Goal: Task Accomplishment & Management: Manage account settings

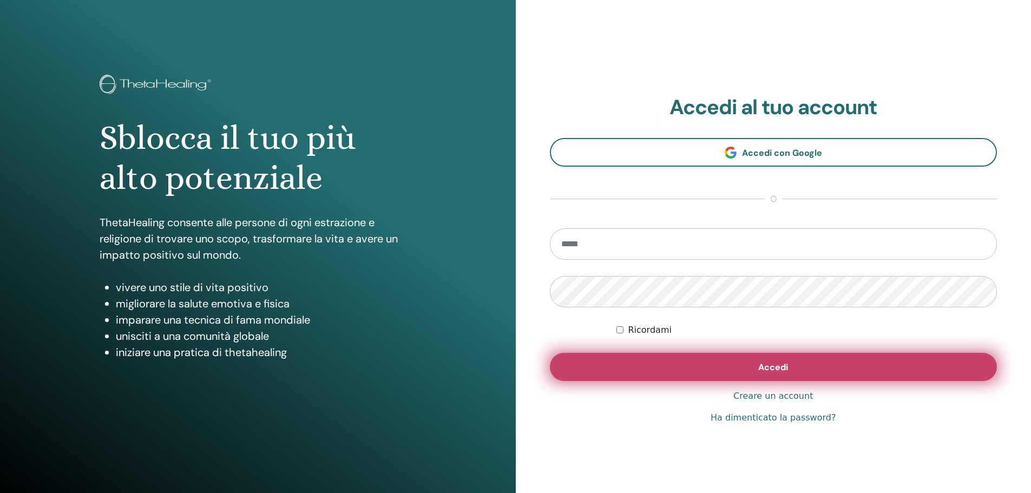
type input "**********"
click at [654, 362] on button "Accedi" at bounding box center [774, 367] width 448 height 28
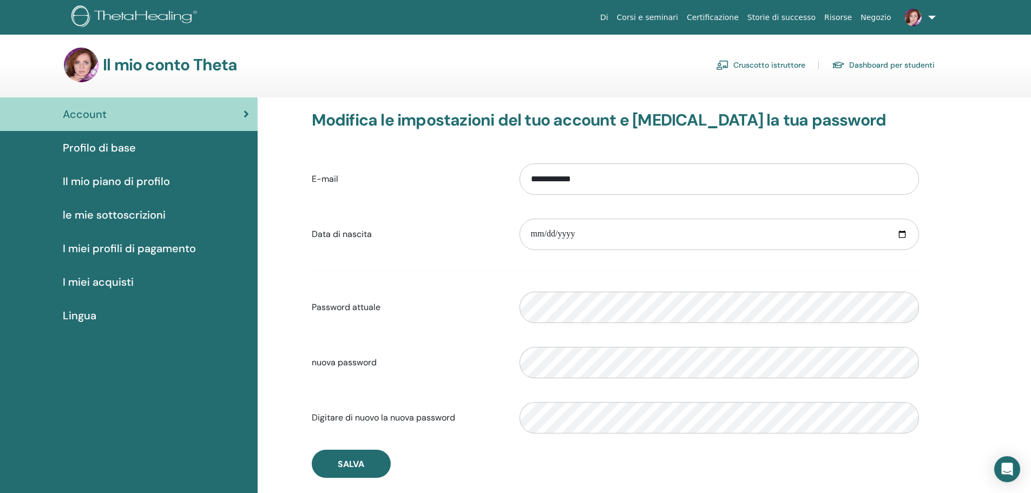
click at [117, 184] on span "Il mio piano di profilo" at bounding box center [116, 181] width 107 height 16
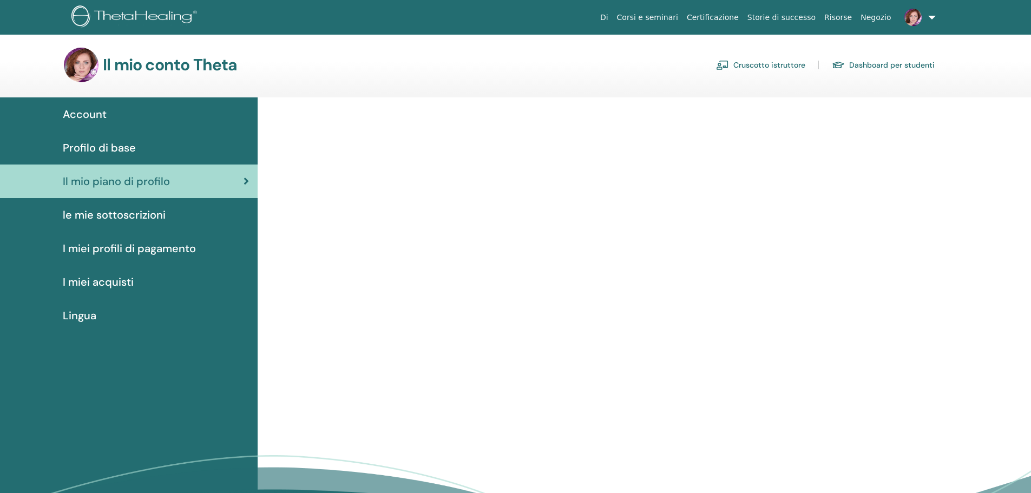
click at [100, 278] on div "Account Profilo di base Il mio piano di profilo le mie sottoscrizioni I miei pr…" at bounding box center [515, 330] width 1031 height 466
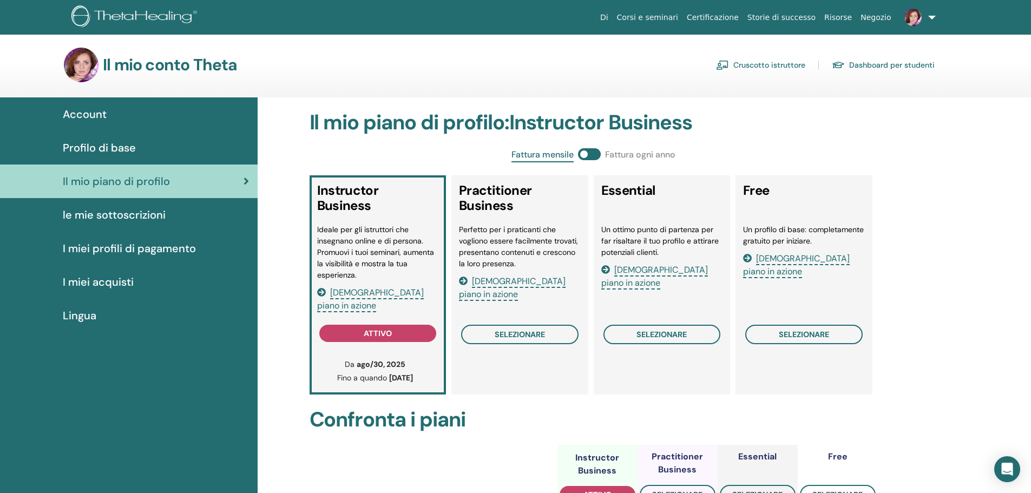
click at [100, 281] on span "I miei acquisti" at bounding box center [98, 282] width 71 height 16
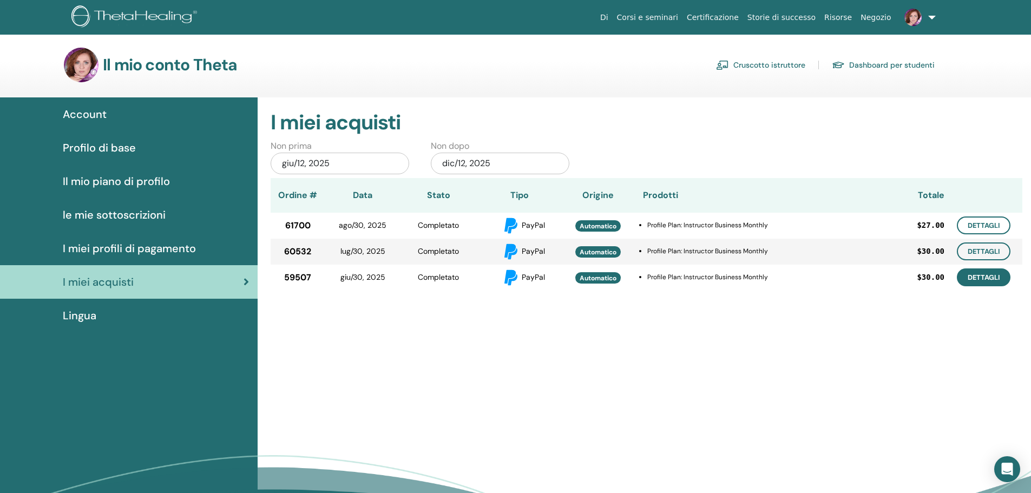
click at [983, 279] on link "Dettagli" at bounding box center [984, 278] width 54 height 18
click at [973, 252] on link "Dettagli" at bounding box center [984, 252] width 54 height 18
click at [997, 223] on link "Dettagli" at bounding box center [984, 226] width 54 height 18
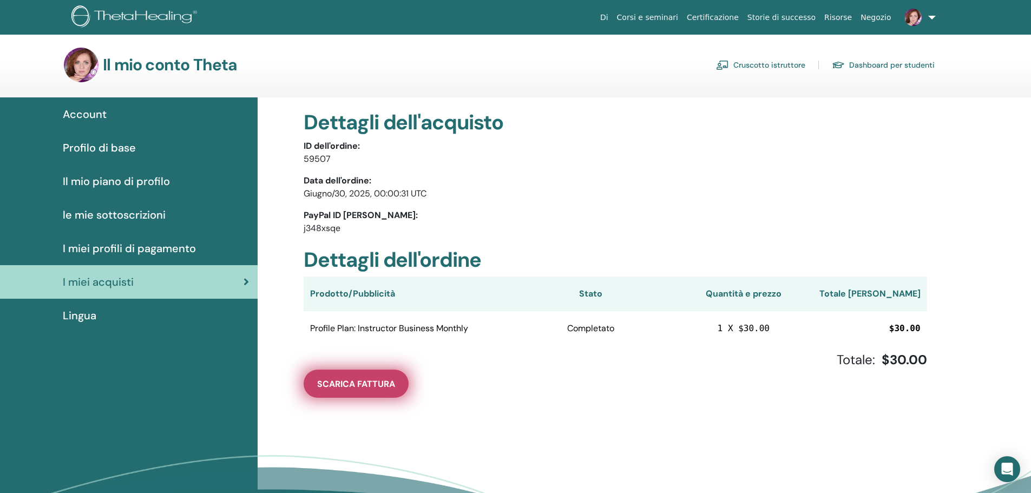
click at [392, 385] on span "Scarica Fattura" at bounding box center [356, 383] width 78 height 11
click at [362, 380] on span "Scarica Fattura" at bounding box center [356, 383] width 78 height 11
click at [389, 382] on span "Scarica Fattura" at bounding box center [356, 383] width 78 height 11
